Goal: Task Accomplishment & Management: Use online tool/utility

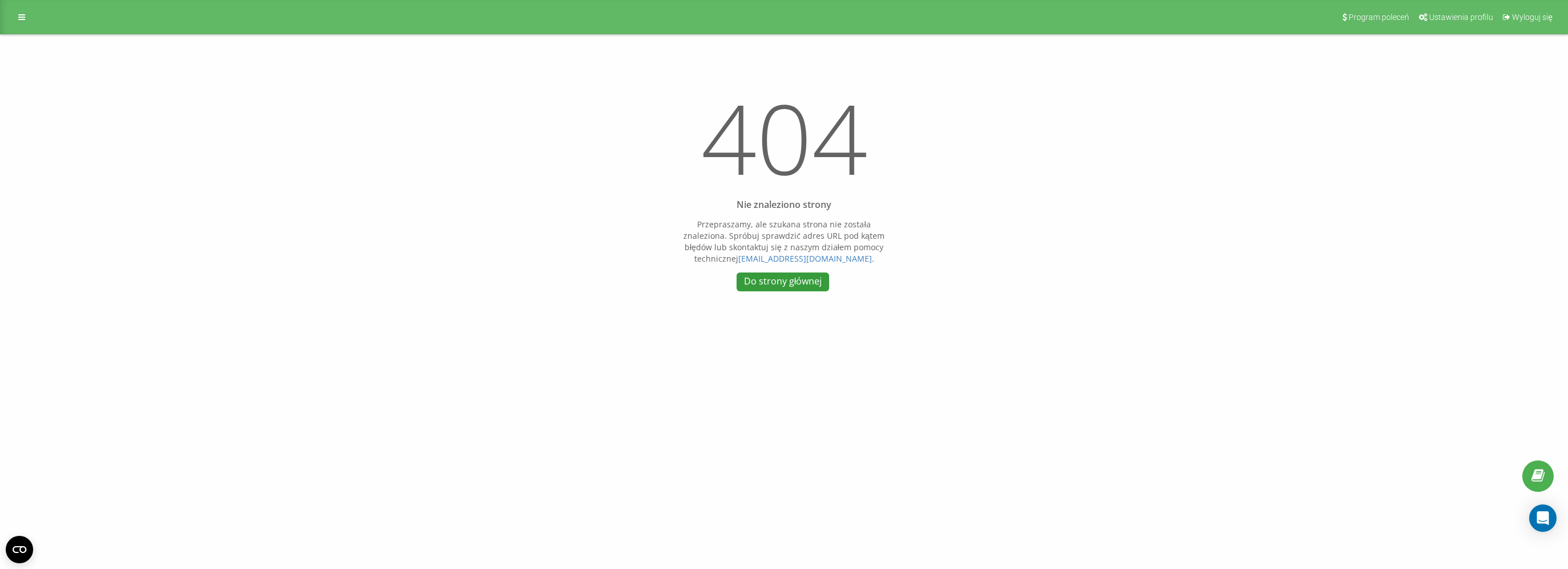
click at [785, 282] on link "Do strony głównej" at bounding box center [783, 282] width 93 height 19
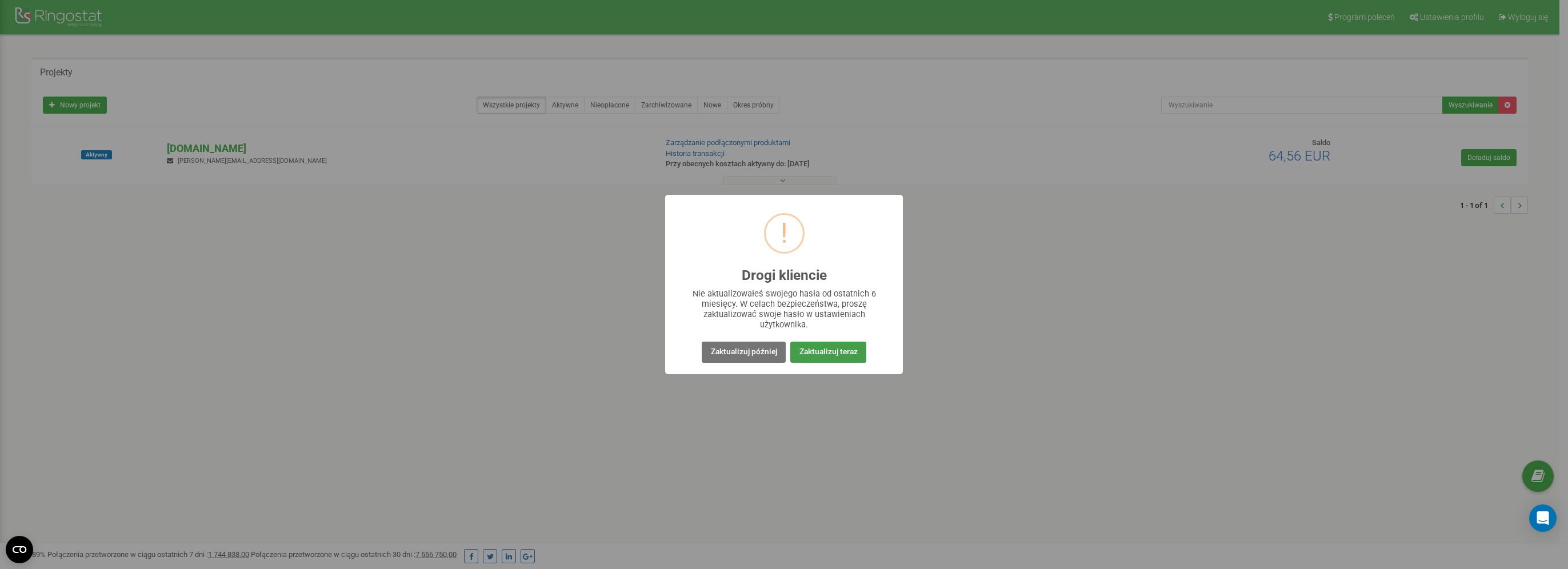
click at [830, 353] on button "Zaktualizuj teraz" at bounding box center [828, 352] width 76 height 21
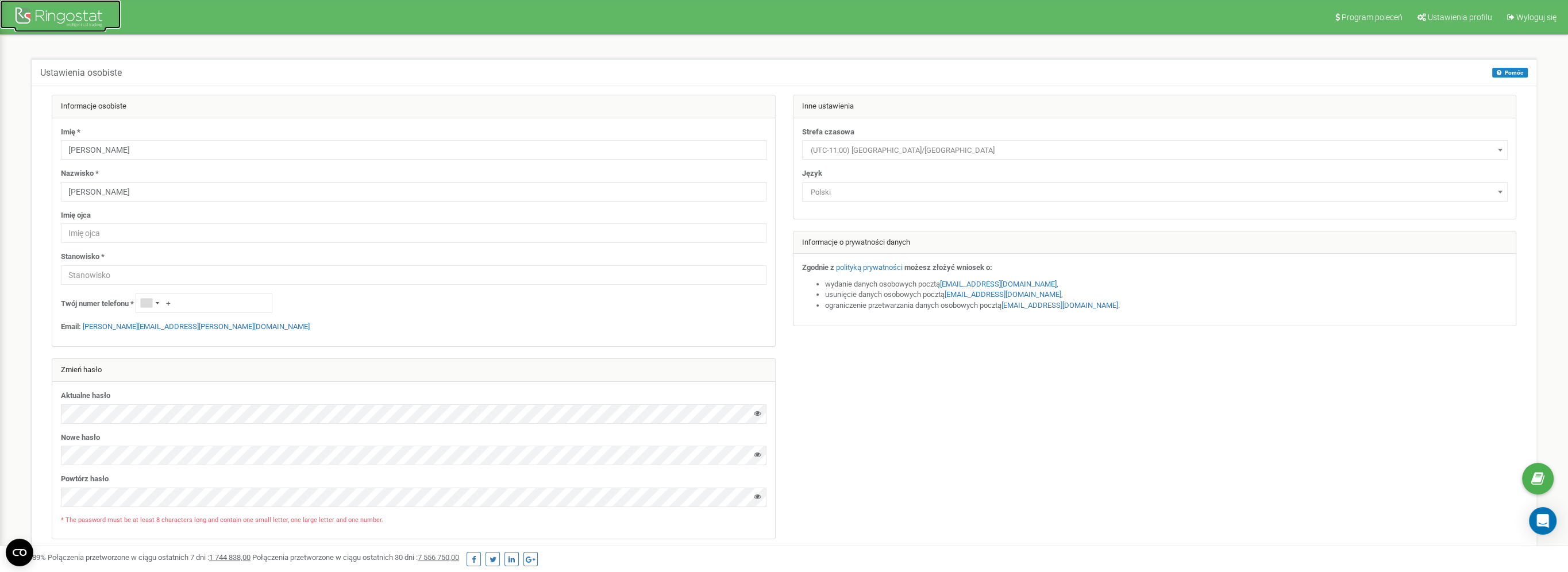
click at [53, 10] on div at bounding box center [60, 18] width 92 height 27
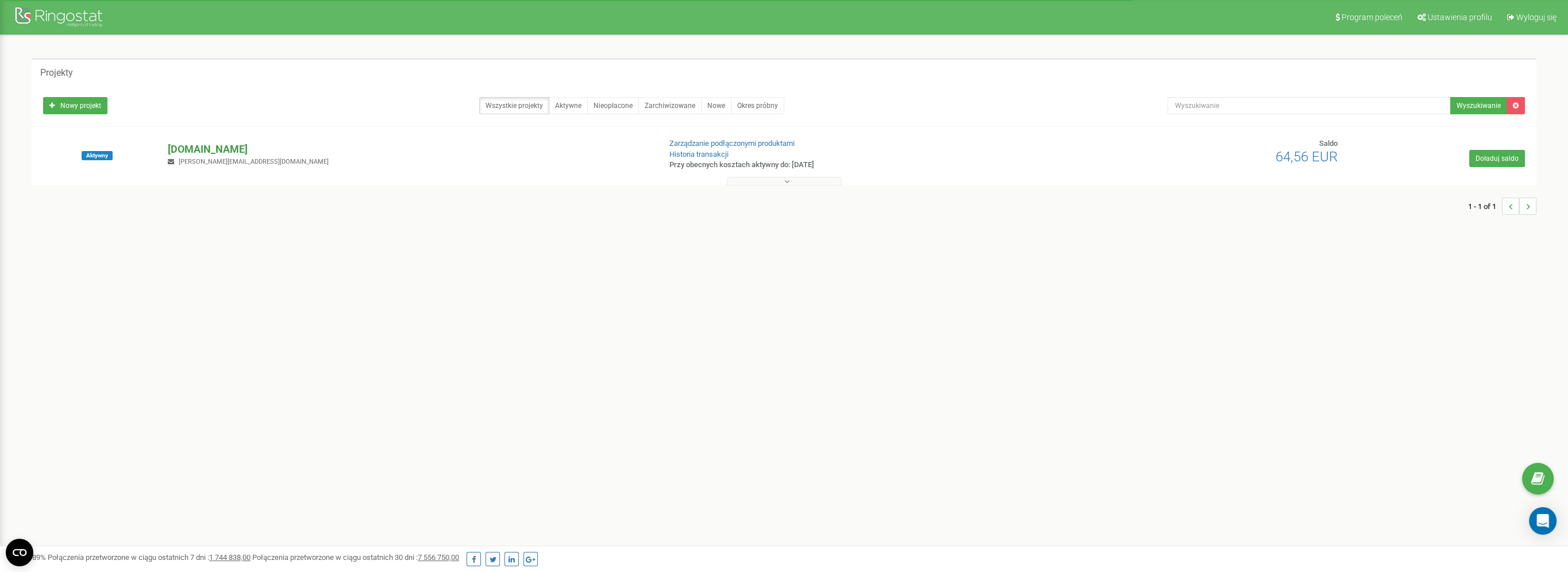
click at [202, 151] on p "[DOMAIN_NAME]" at bounding box center [409, 149] width 483 height 15
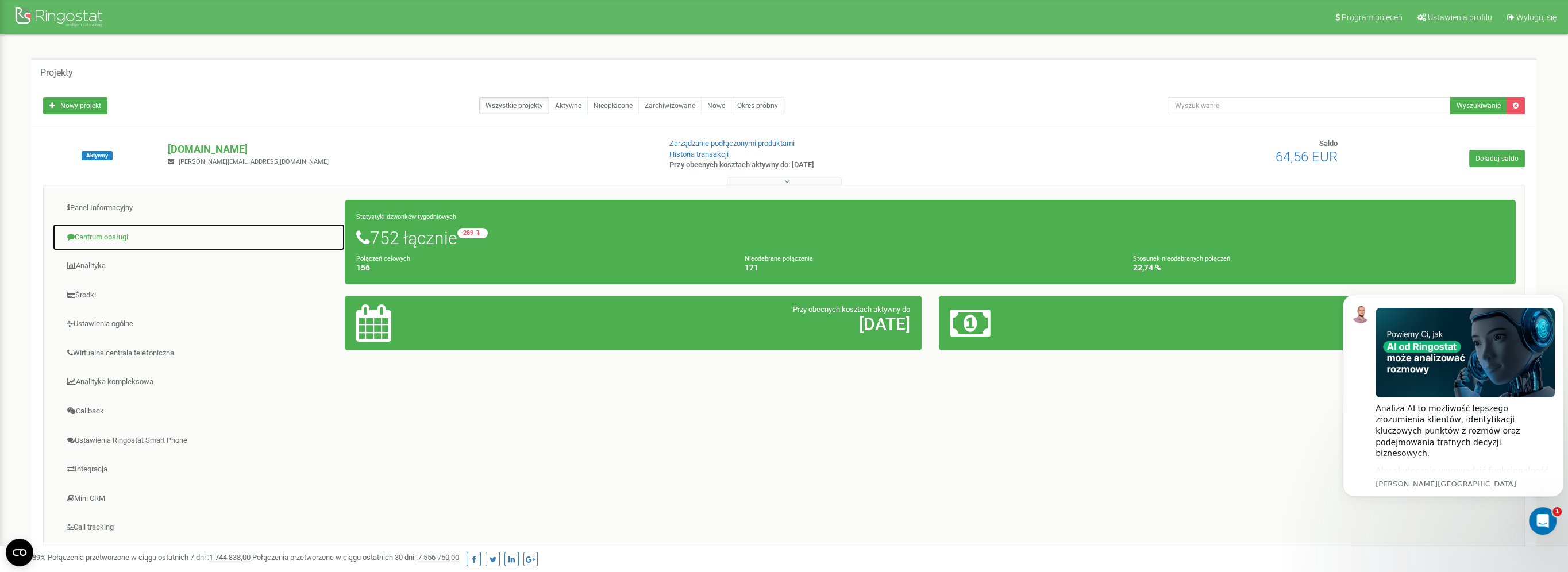
click at [100, 233] on link "Centrum obsługi" at bounding box center [198, 237] width 293 height 28
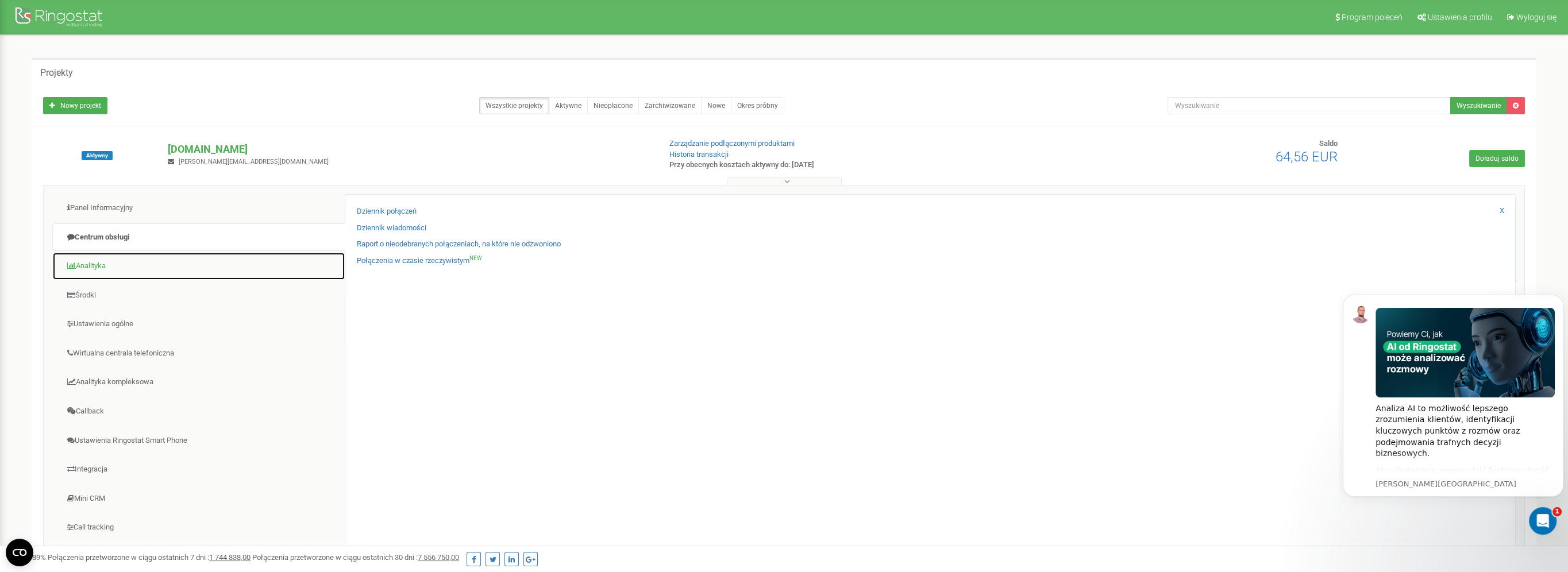
click at [94, 264] on link "Analityka" at bounding box center [198, 266] width 293 height 28
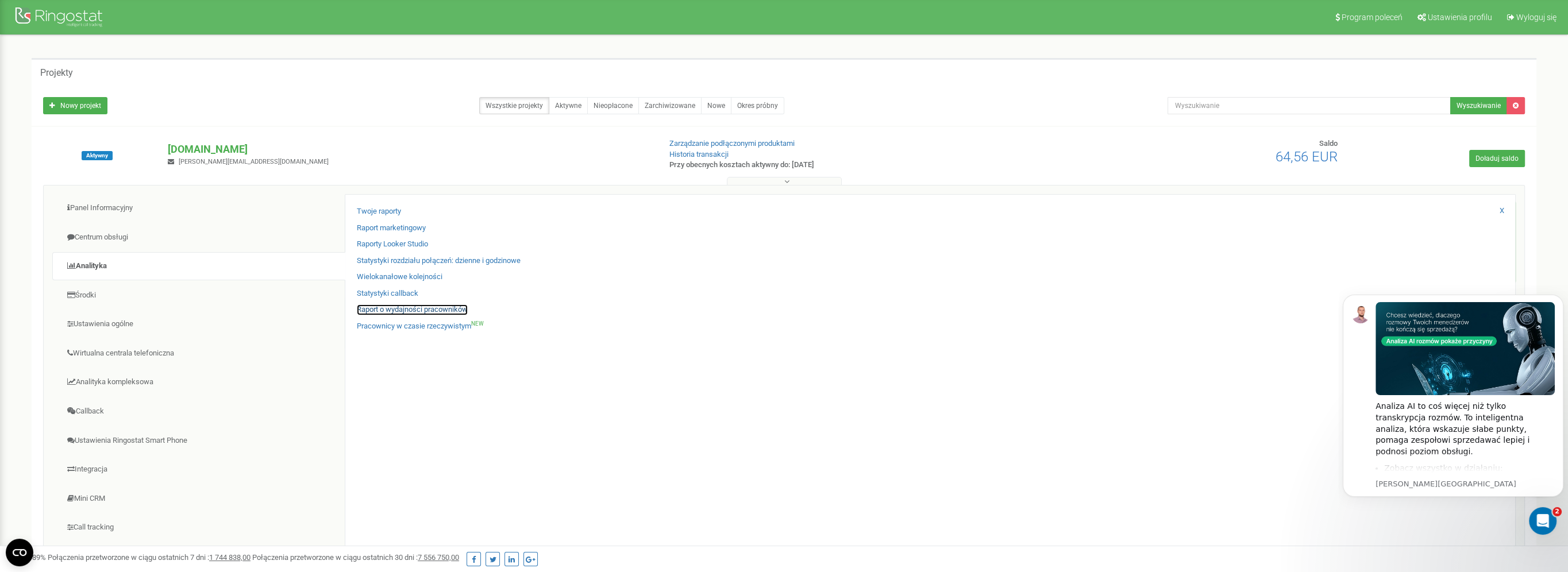
click at [396, 309] on link "Raport o wydajności pracowników" at bounding box center [412, 310] width 111 height 11
click at [399, 309] on link "Raport o wydajności pracowników" at bounding box center [412, 310] width 111 height 11
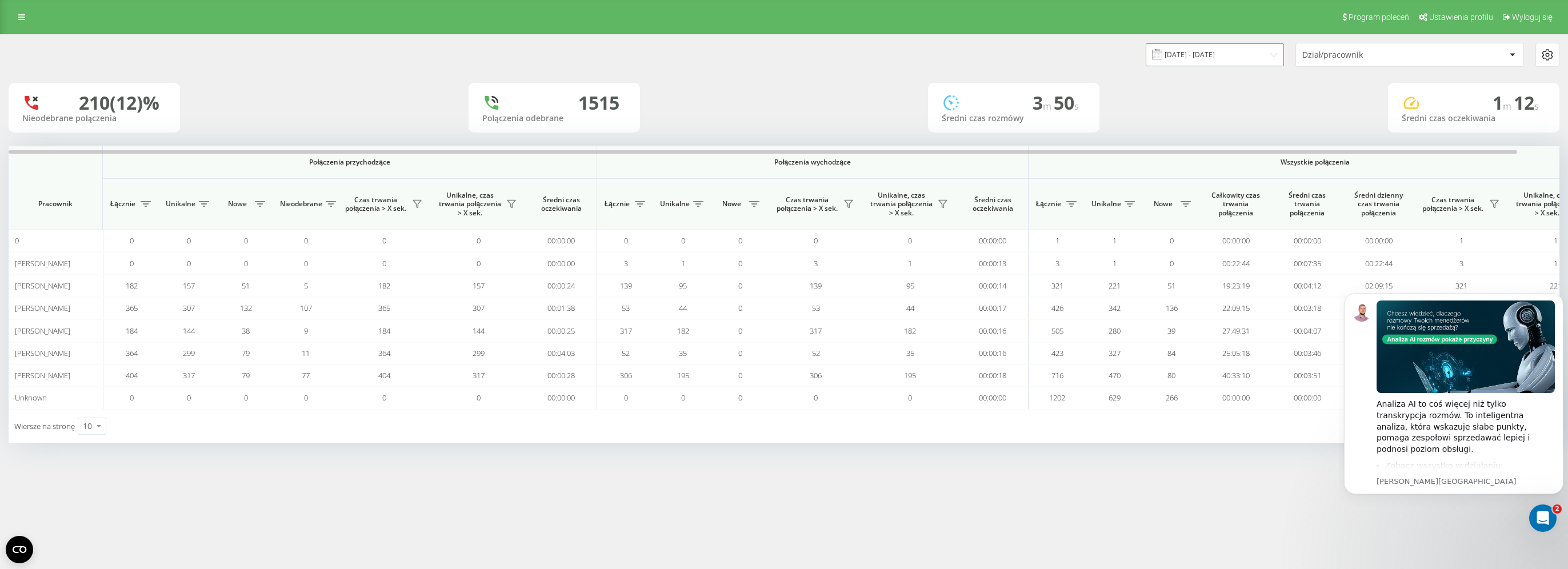
click at [1225, 52] on input "[DATE] - [DATE]" at bounding box center [1215, 55] width 138 height 22
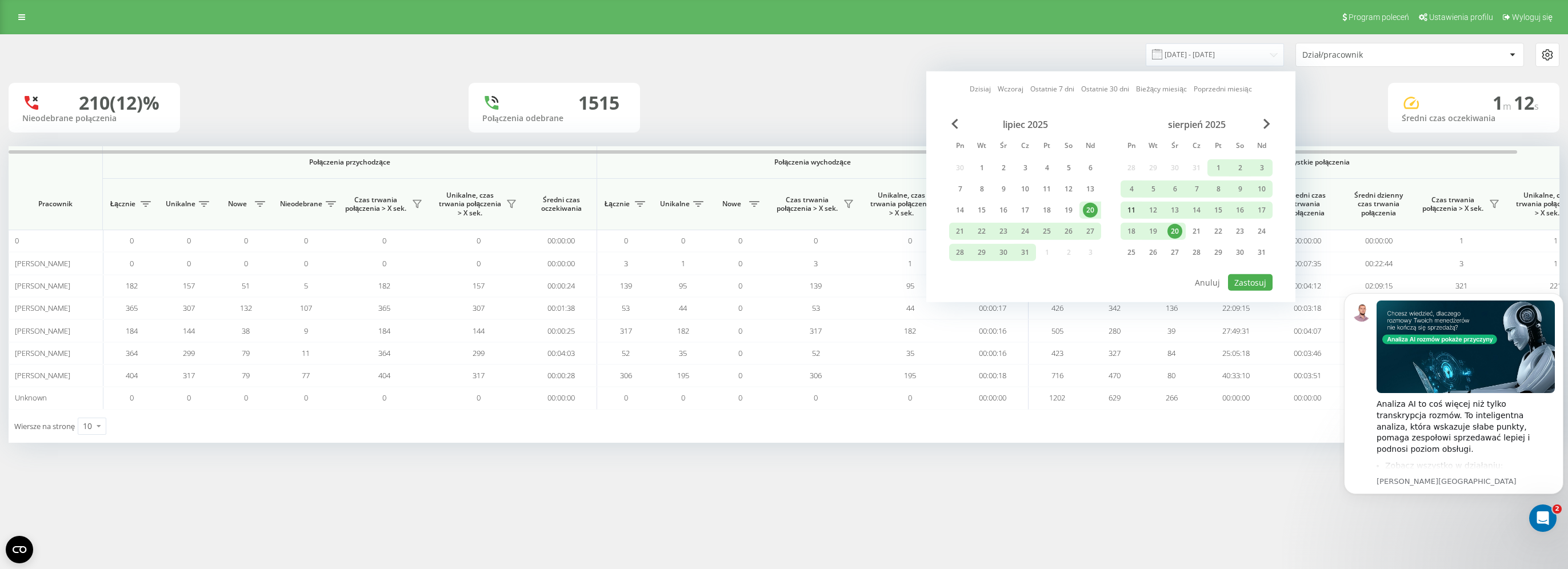
click at [1127, 206] on div "11" at bounding box center [1131, 210] width 15 height 15
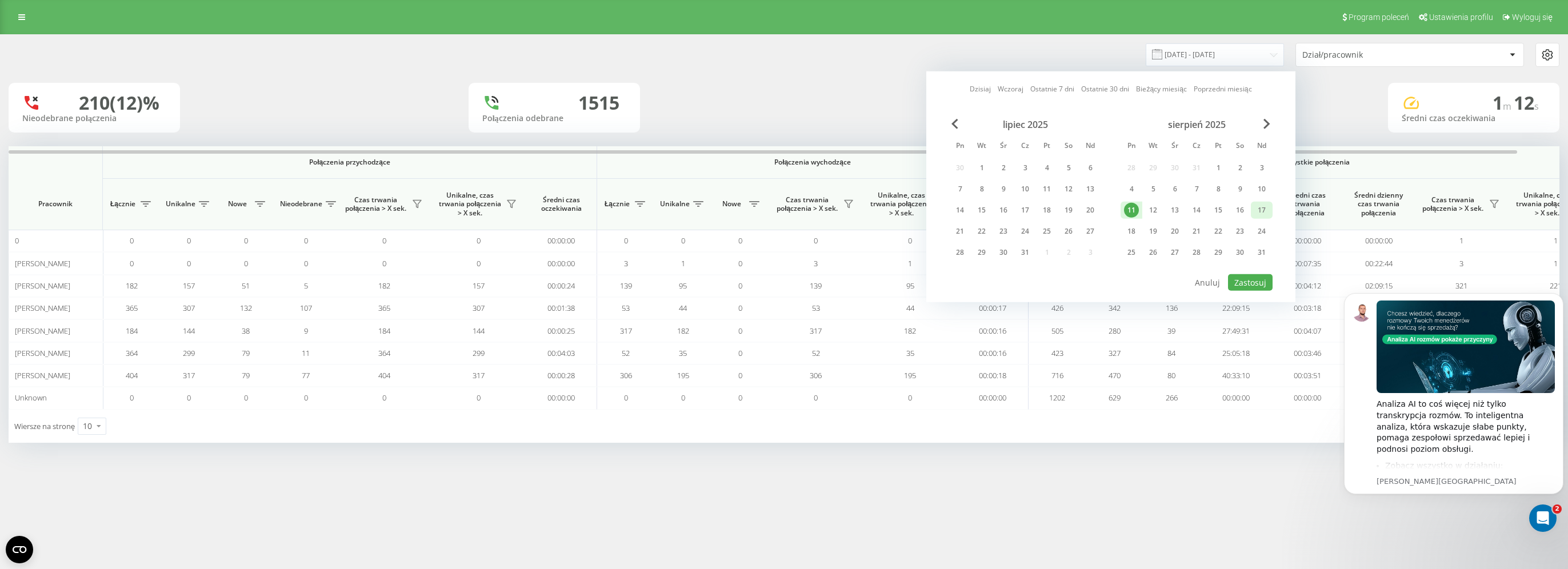
click at [1262, 205] on div "17" at bounding box center [1262, 210] width 15 height 15
click at [1250, 277] on button "Zastosuj" at bounding box center [1250, 282] width 44 height 16
type input "[DATE] - [DATE]"
